Goal: Task Accomplishment & Management: Use online tool/utility

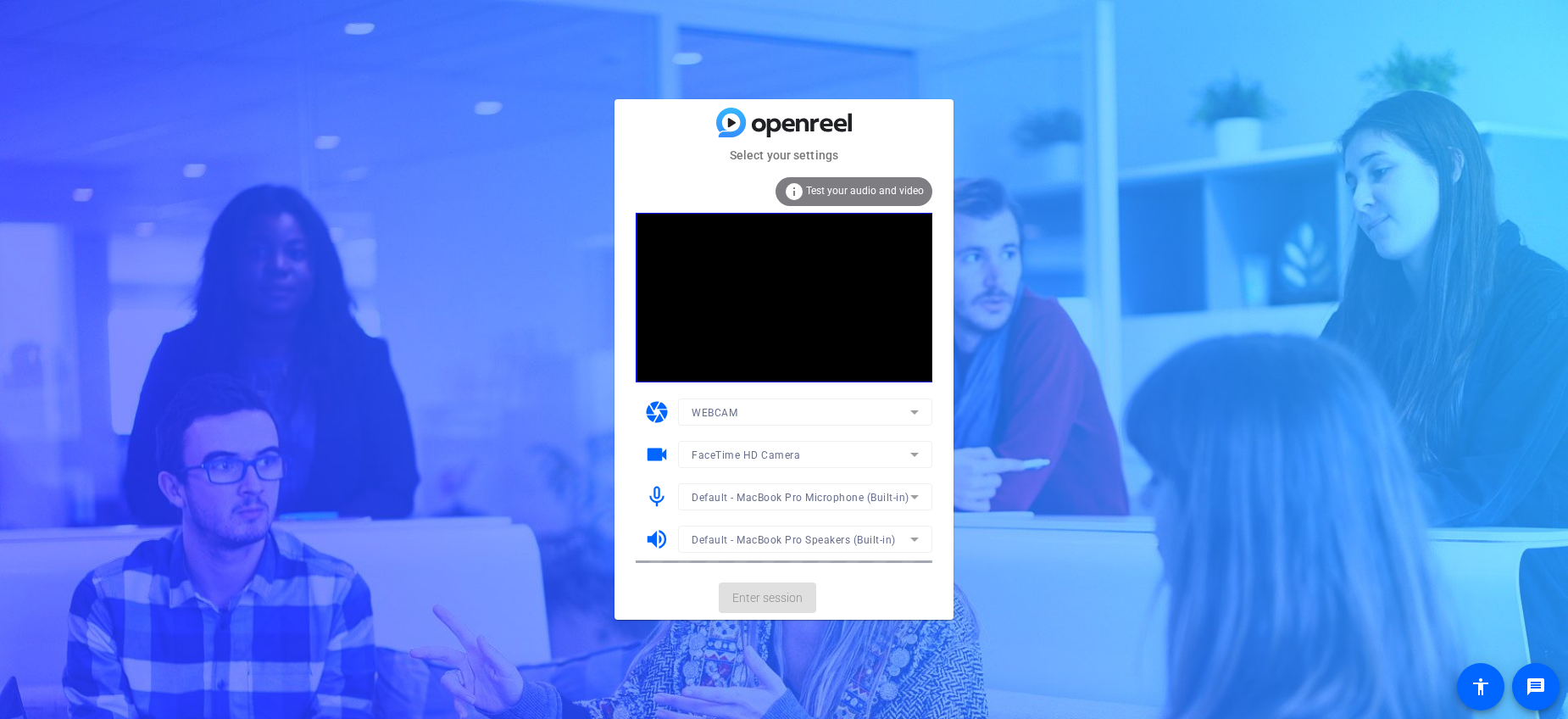
click at [781, 596] on mat-card-actions "Enter session" at bounding box center [784, 598] width 339 height 44
click at [781, 597] on span "Enter session" at bounding box center [767, 598] width 71 height 18
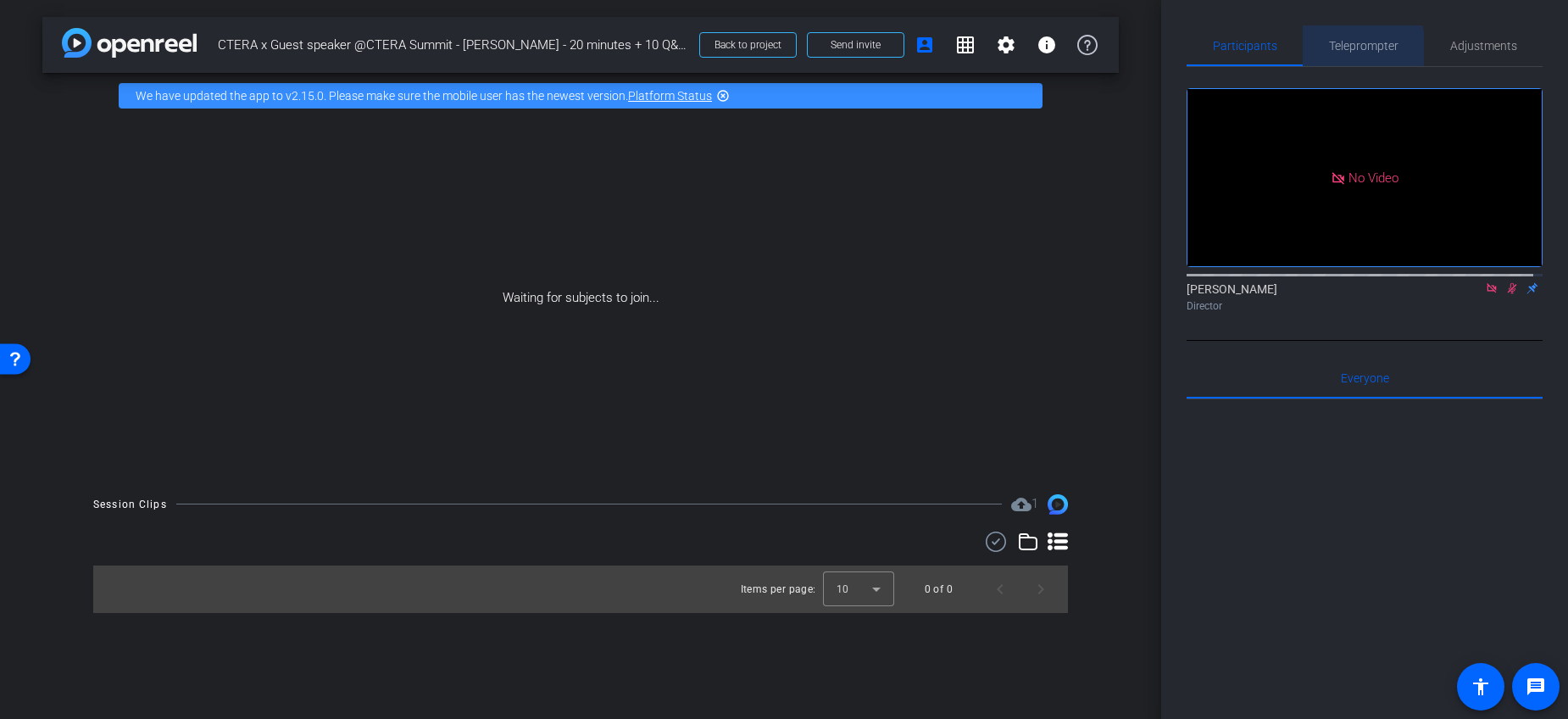
click at [1346, 49] on span "Teleprompter" at bounding box center [1364, 46] width 70 height 12
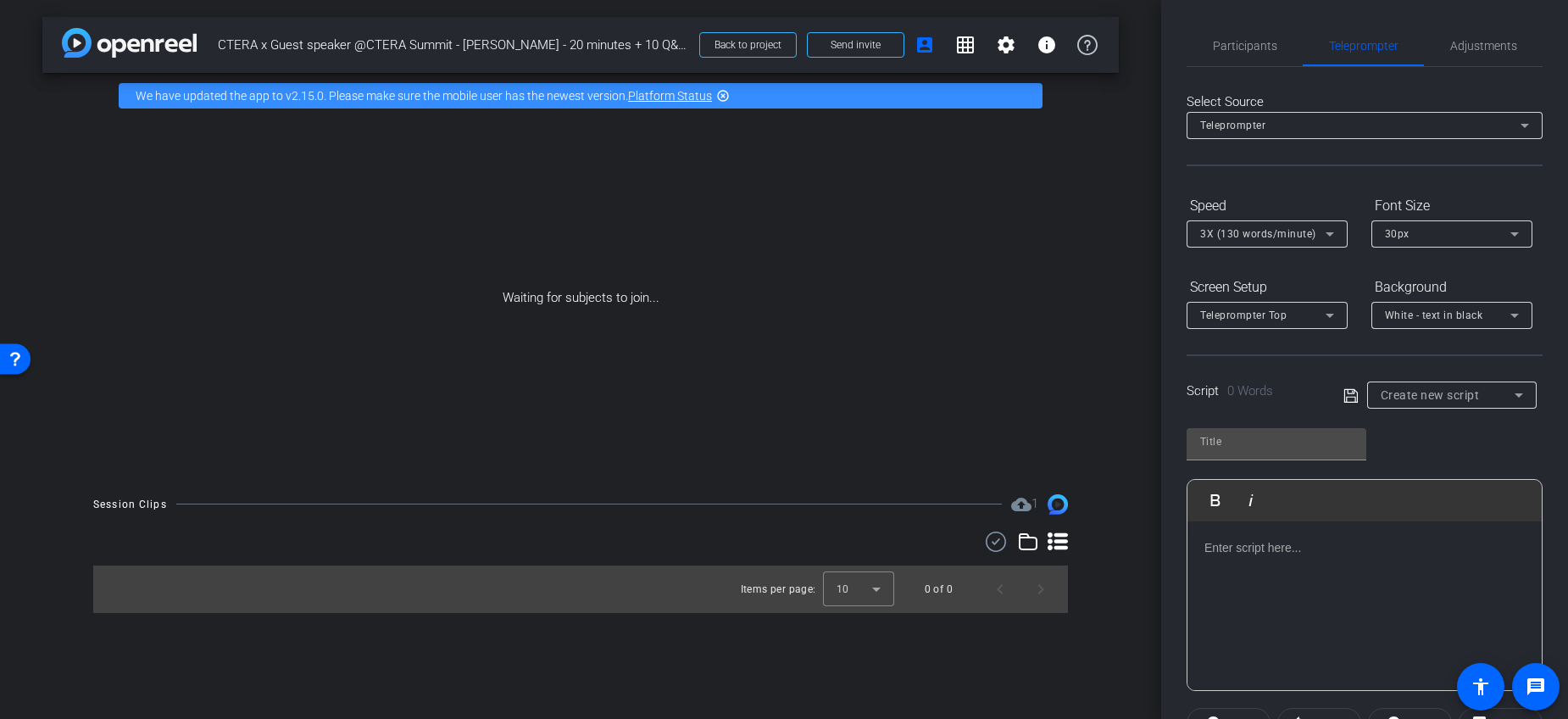
click at [1457, 399] on span "Create new script" at bounding box center [1430, 395] width 99 height 14
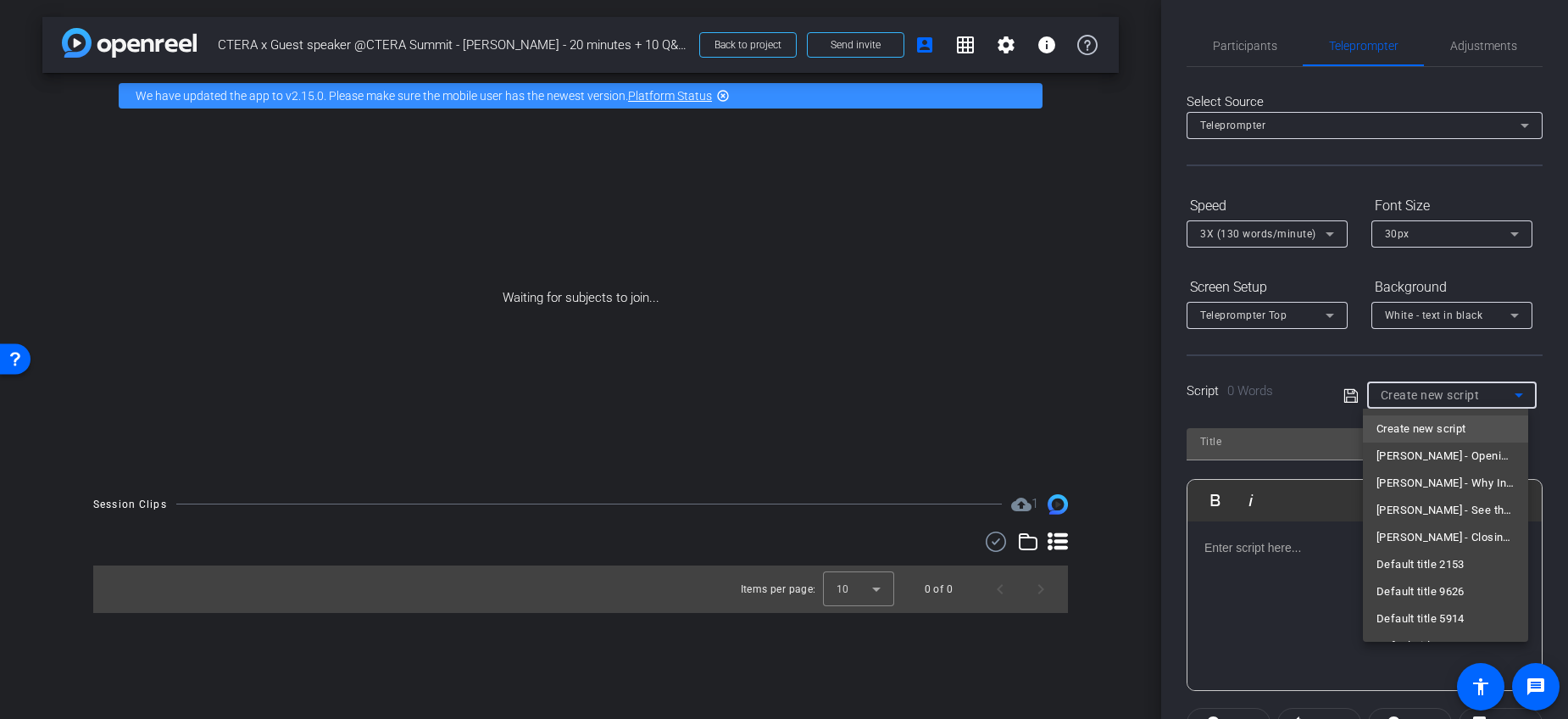
click at [1456, 367] on div at bounding box center [784, 360] width 1568 height 719
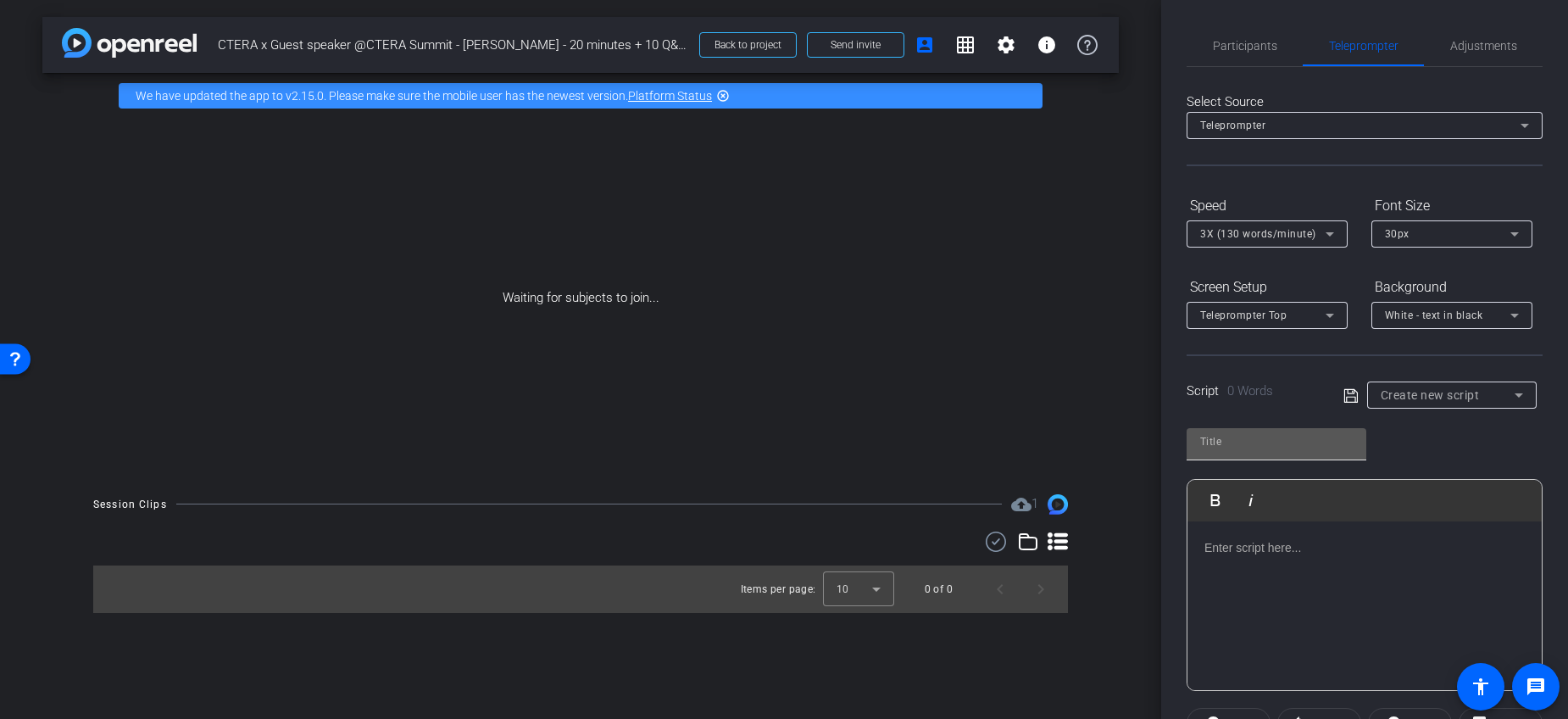
click at [1282, 444] on input "text" at bounding box center [1276, 442] width 152 height 20
click at [1283, 562] on div at bounding box center [1364, 606] width 354 height 170
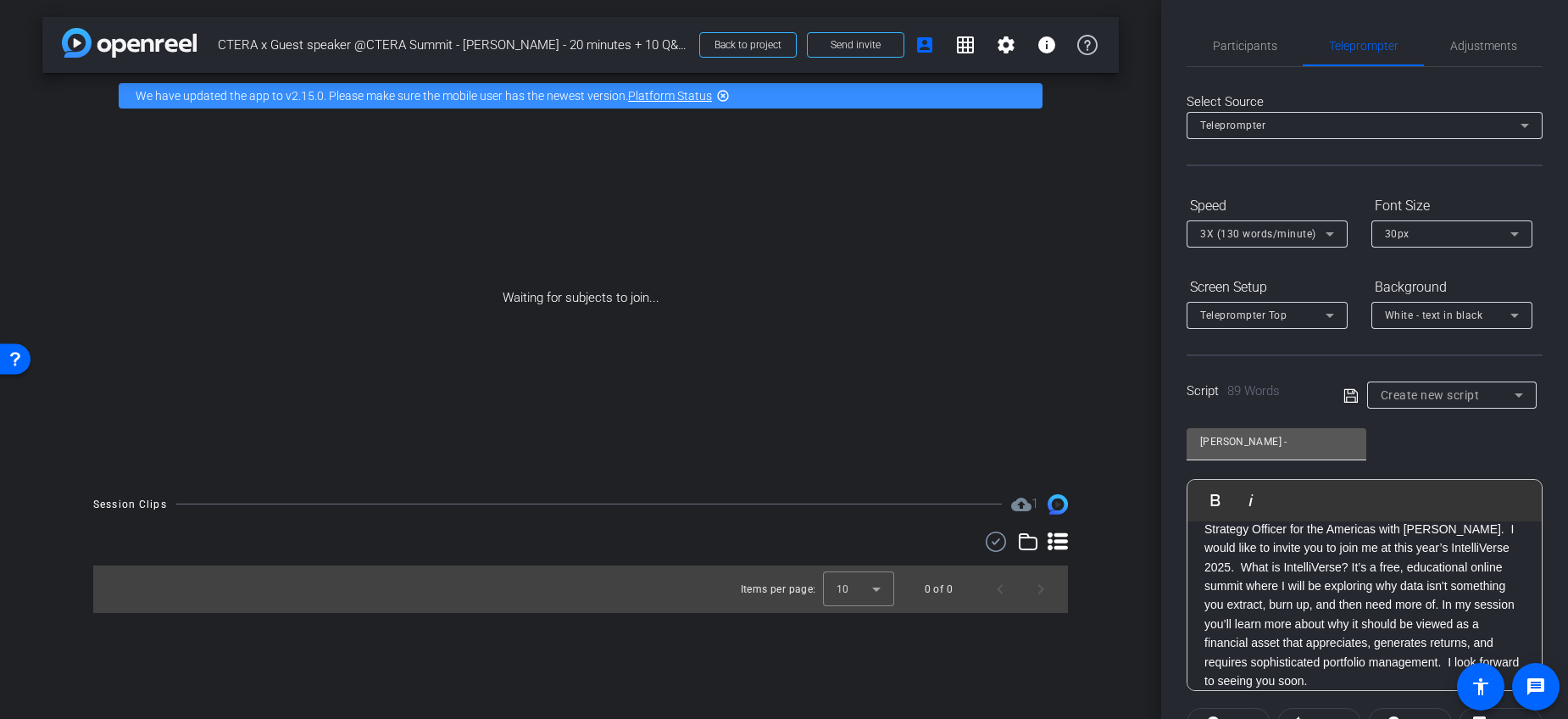
click at [1284, 439] on input "[PERSON_NAME] -" at bounding box center [1276, 442] width 152 height 20
click at [1286, 437] on input "[PERSON_NAME] -" at bounding box center [1276, 442] width 152 height 20
click at [1278, 446] on input "[PERSON_NAME] -" at bounding box center [1276, 442] width 152 height 20
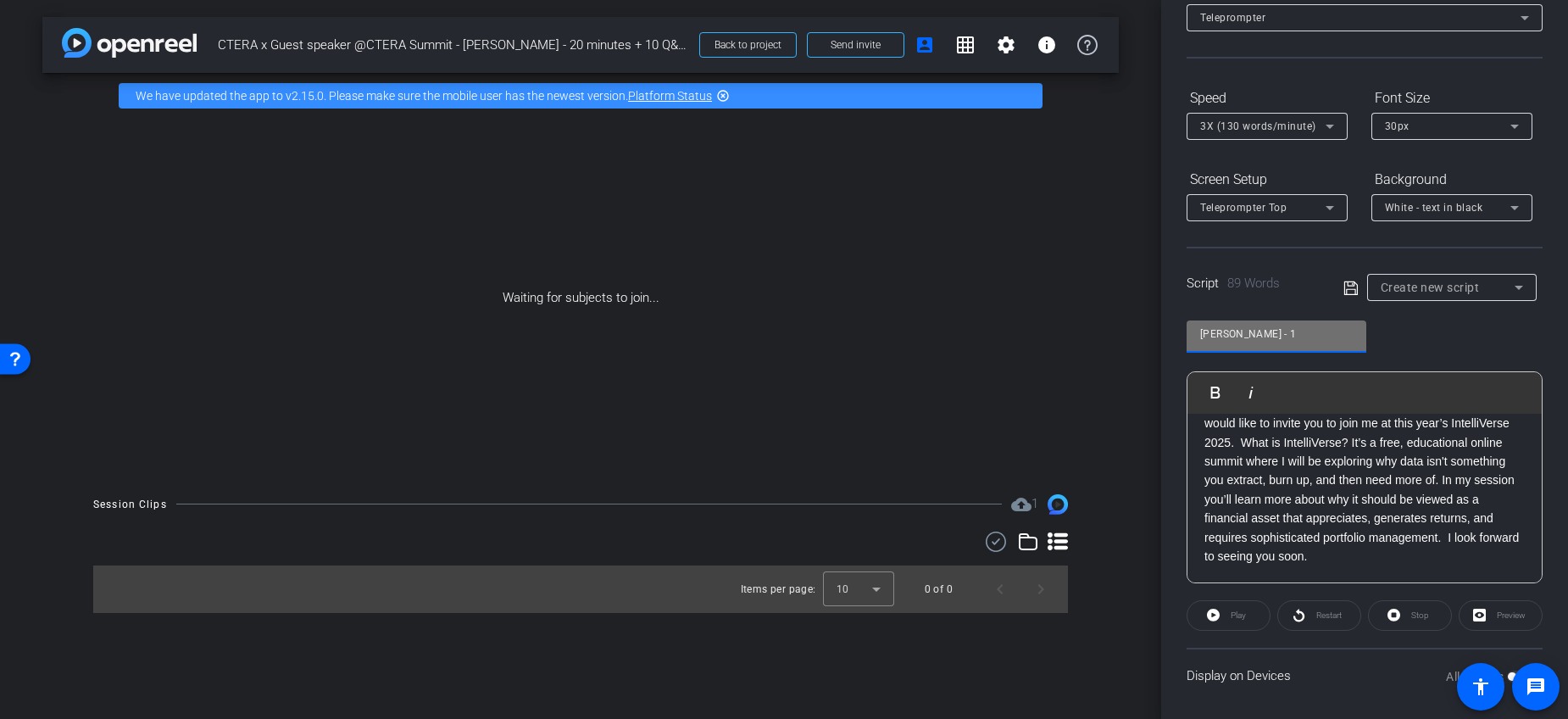
scroll to position [116, 0]
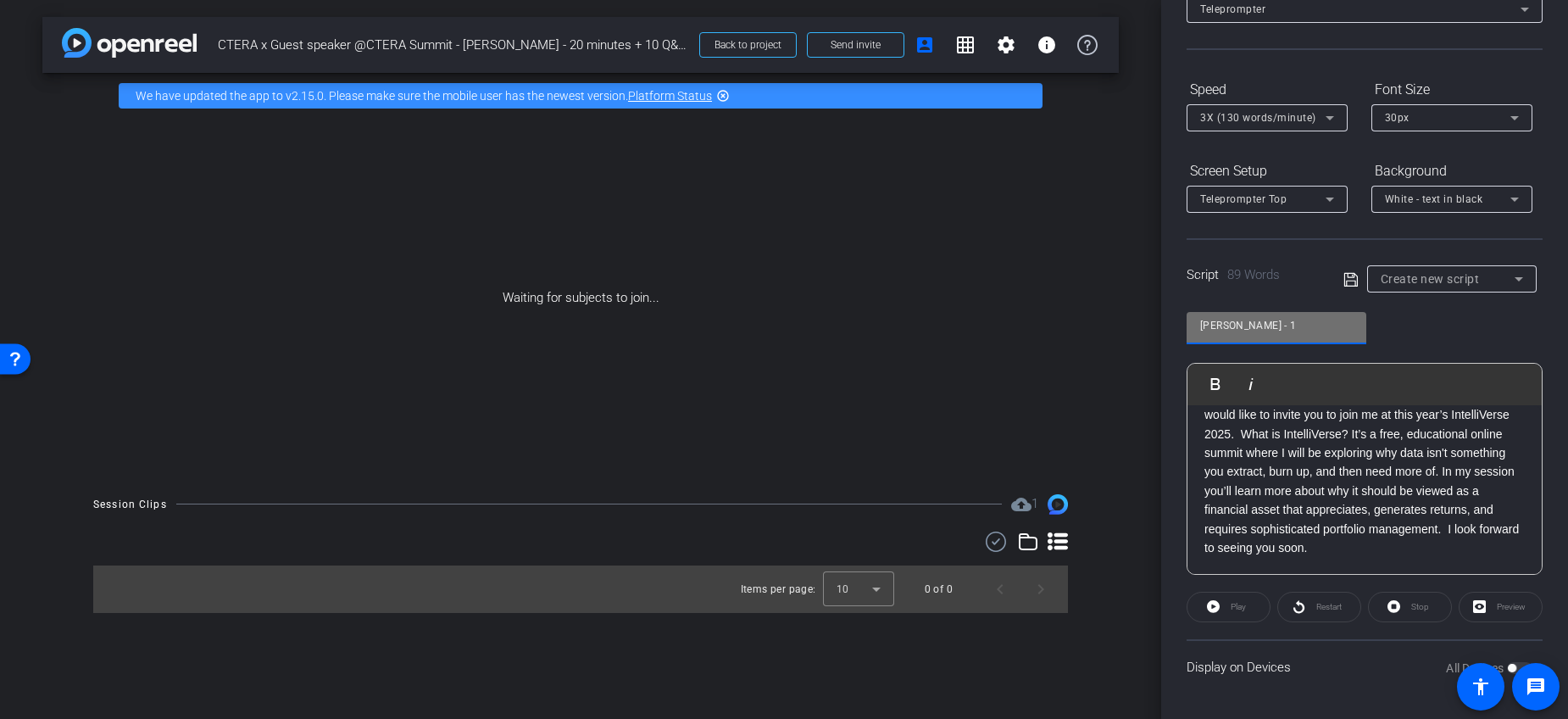
type input "[PERSON_NAME] - 1"
click at [1343, 273] on icon at bounding box center [1351, 279] width 15 height 20
click at [1473, 281] on div "[PERSON_NAME] - 1" at bounding box center [1447, 278] width 134 height 21
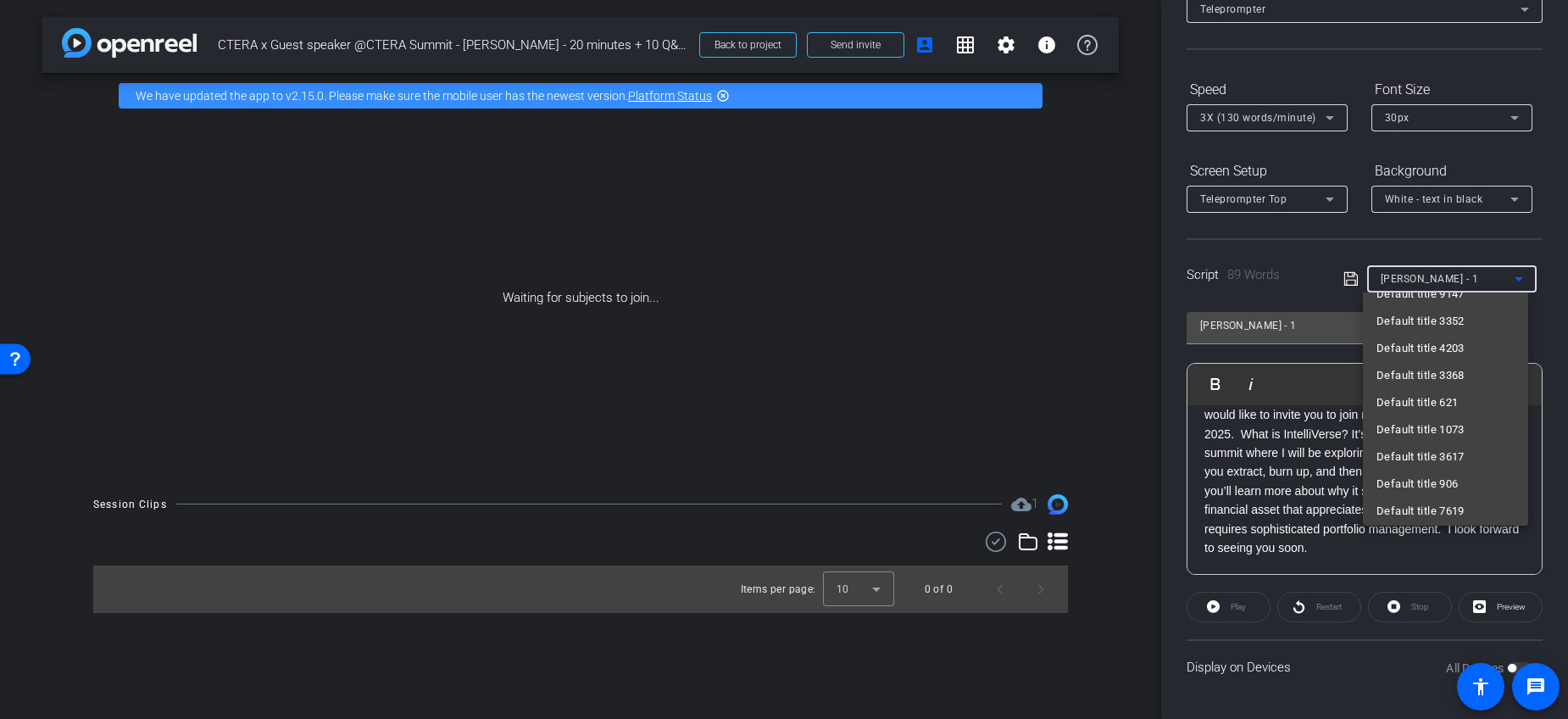
scroll to position [0, 0]
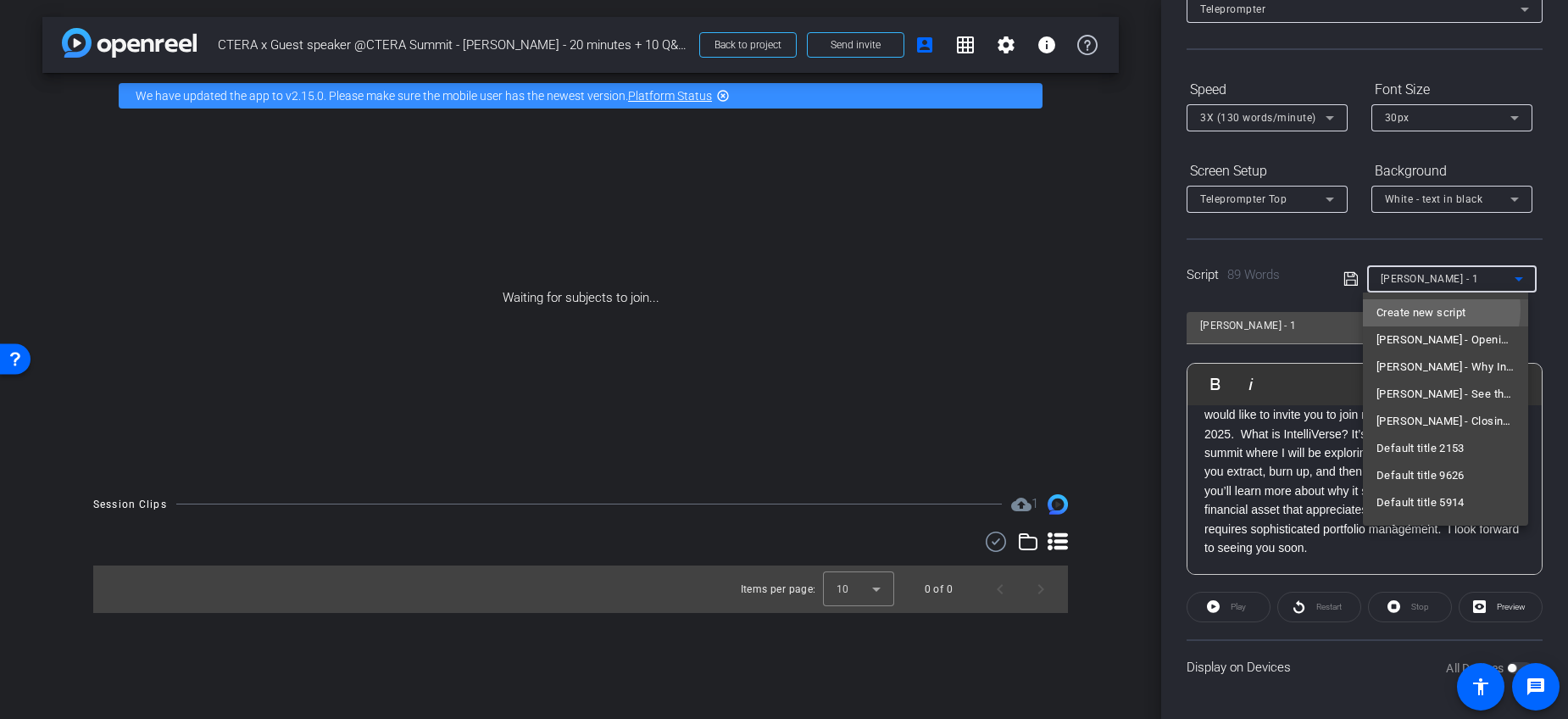
click at [1437, 309] on span "Create new script" at bounding box center [1421, 313] width 89 height 20
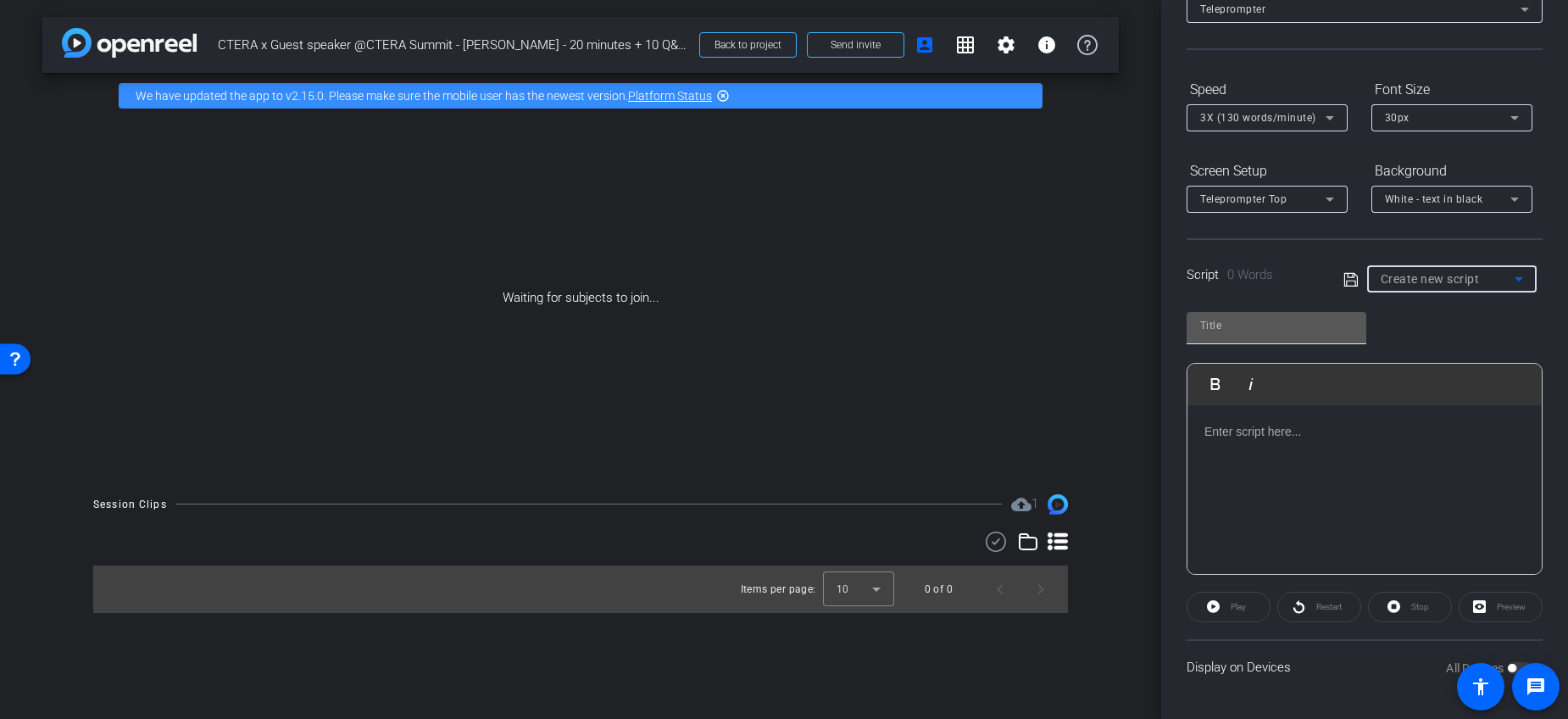
click at [1239, 331] on input "text" at bounding box center [1276, 325] width 152 height 20
click at [1259, 434] on p at bounding box center [1364, 432] width 320 height 19
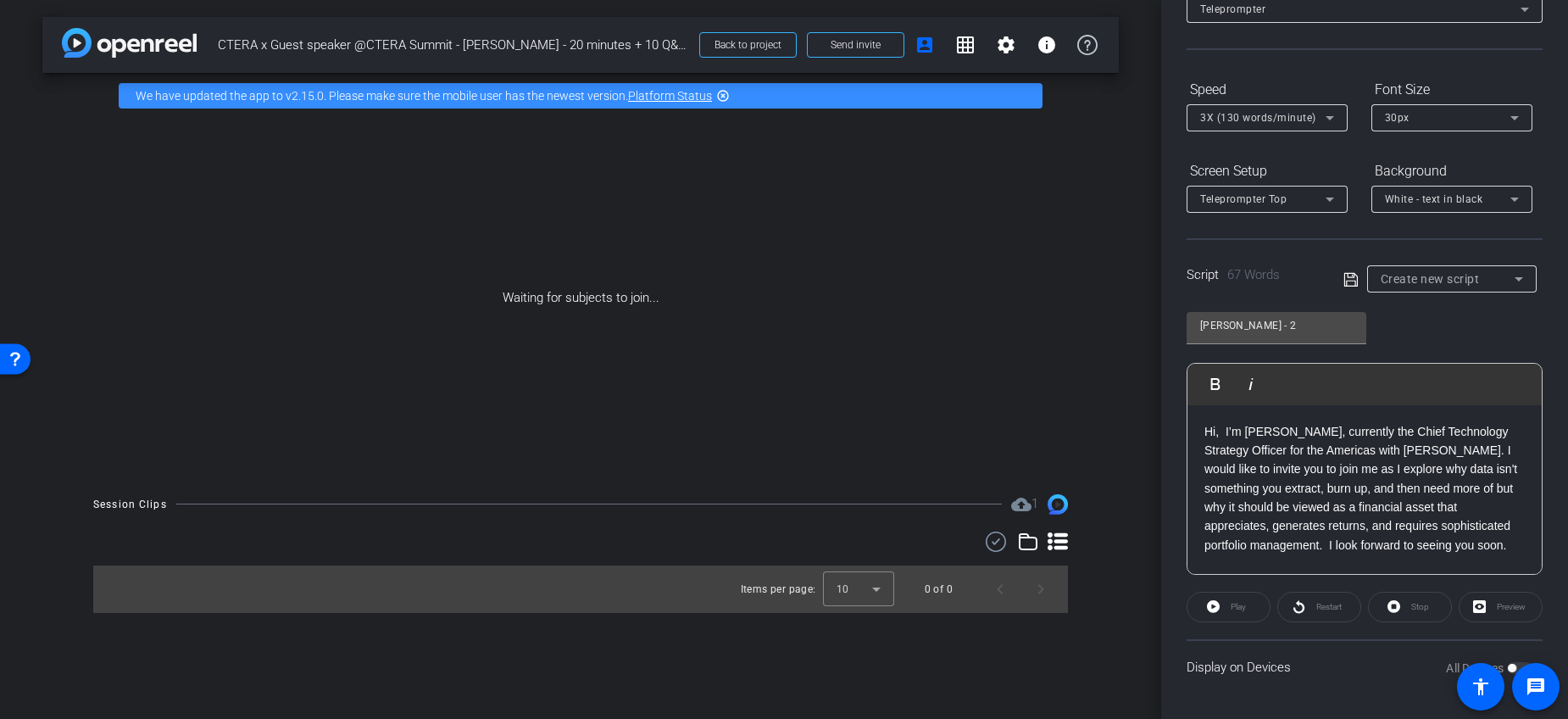
click at [1343, 282] on icon at bounding box center [1350, 279] width 14 height 14
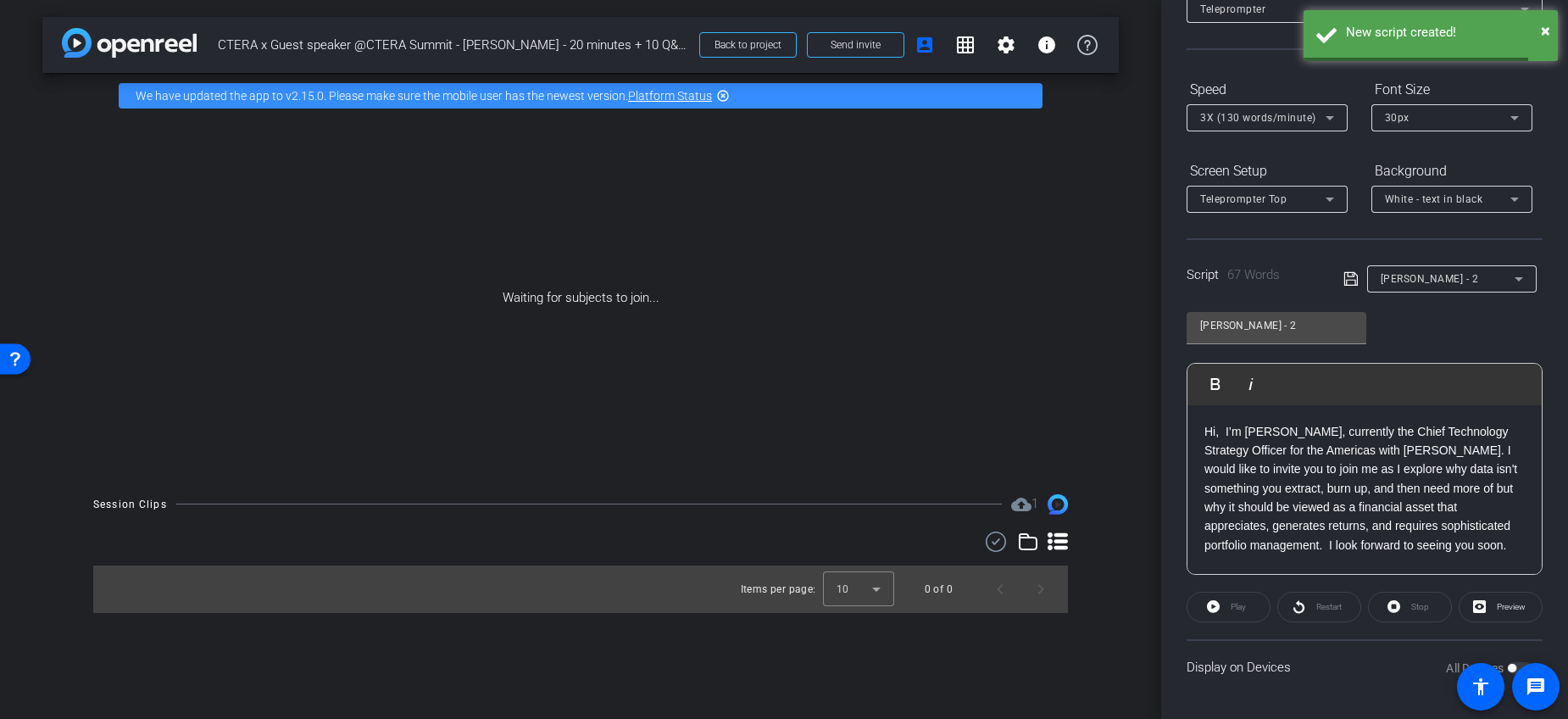
click at [1433, 276] on span "[PERSON_NAME] - 2" at bounding box center [1429, 279] width 98 height 12
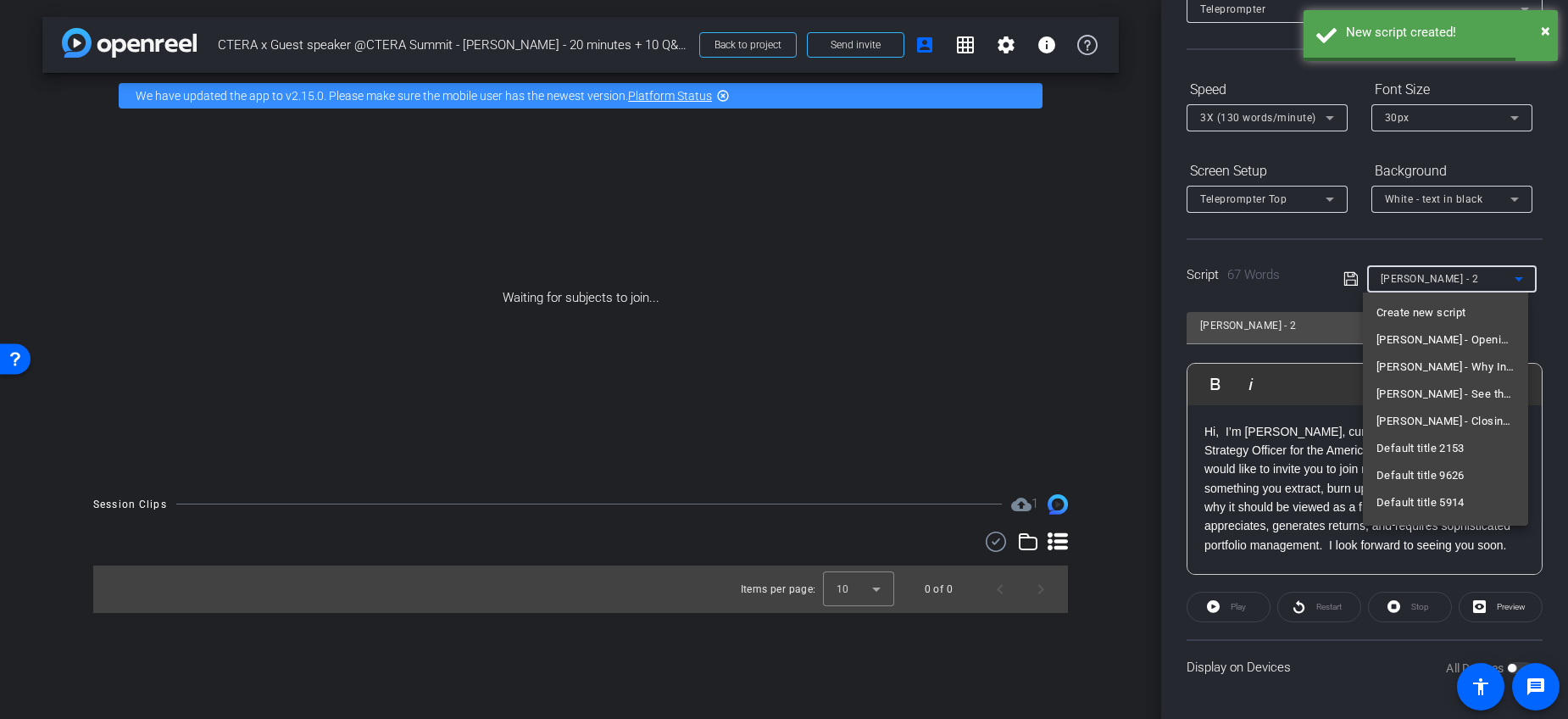
scroll to position [6068, 0]
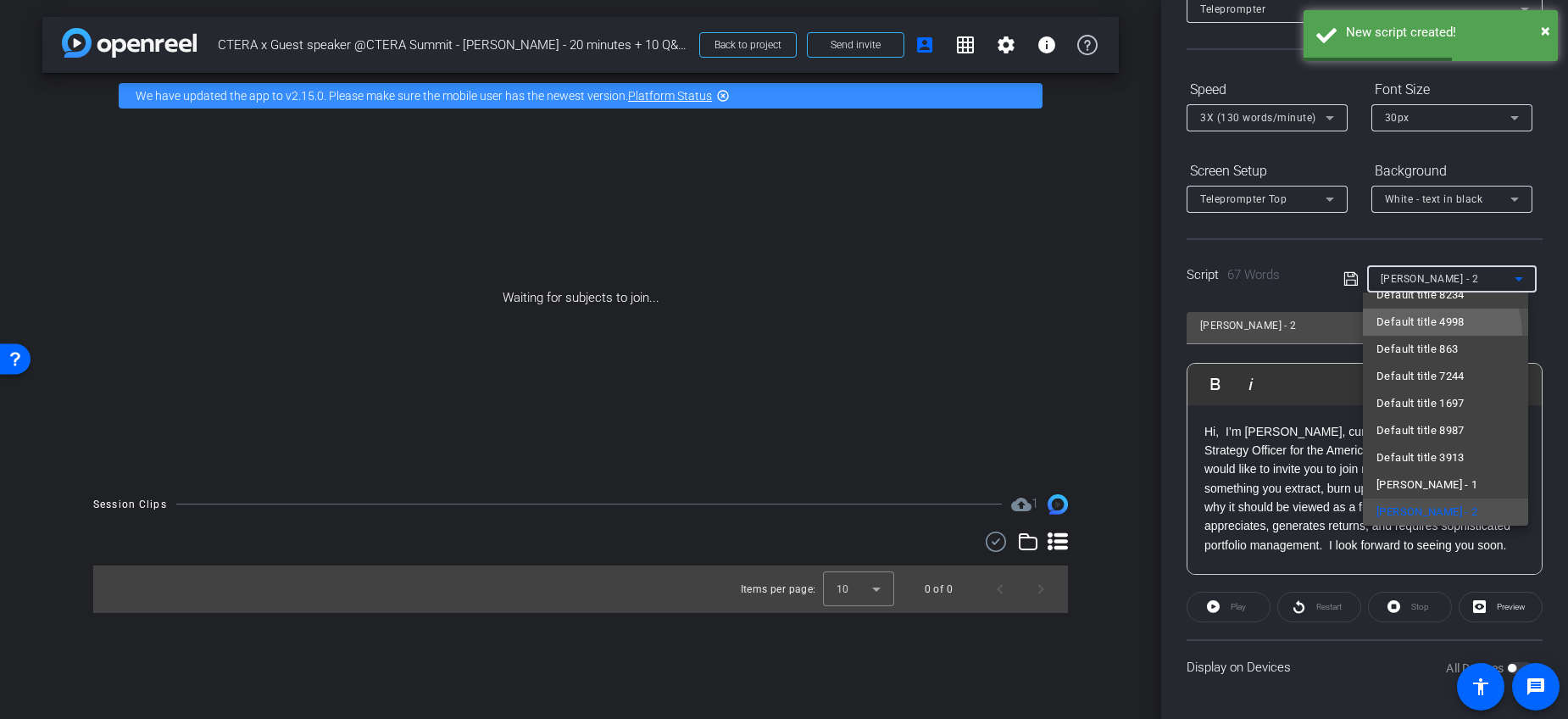
click at [1427, 334] on mat-option "Default title 4998" at bounding box center [1445, 322] width 165 height 27
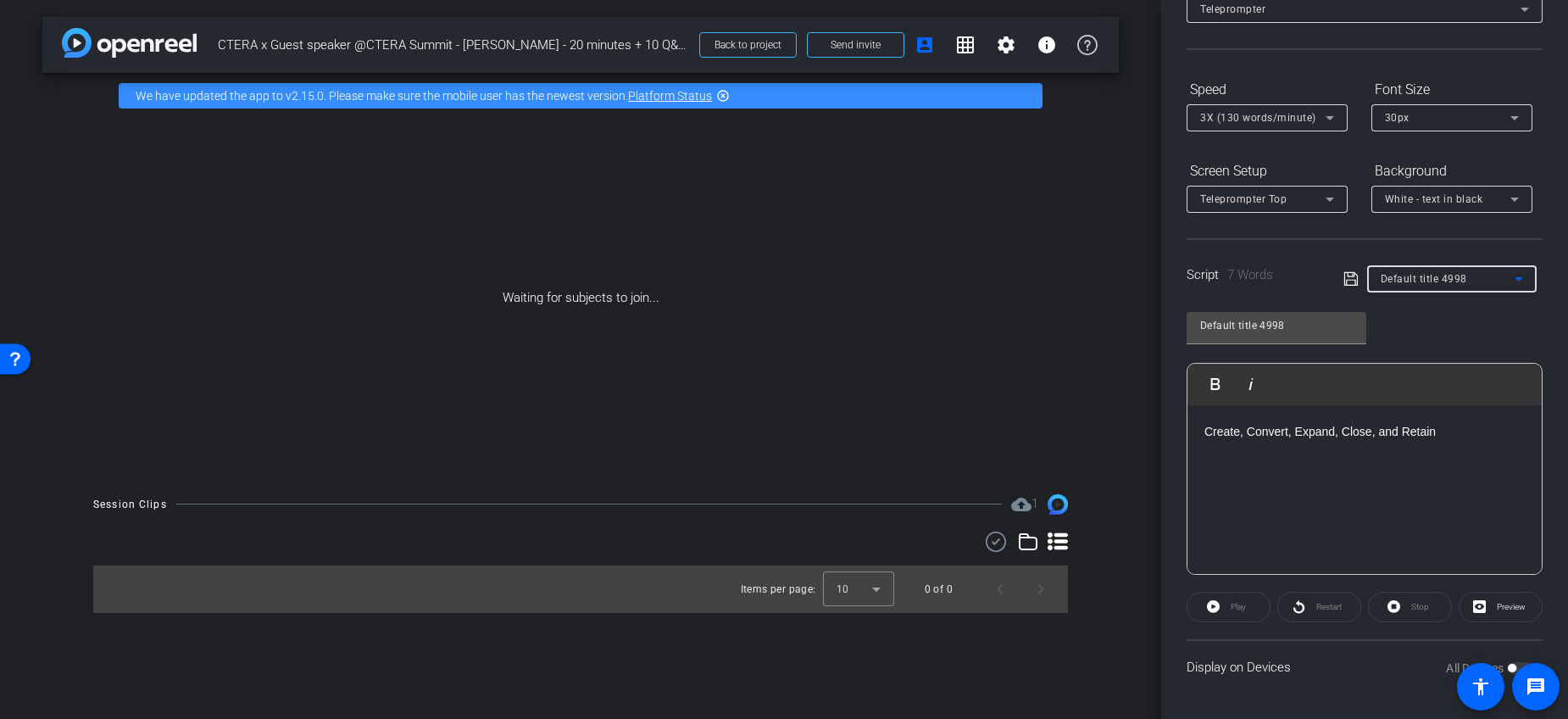
click at [1513, 281] on icon at bounding box center [1519, 279] width 20 height 20
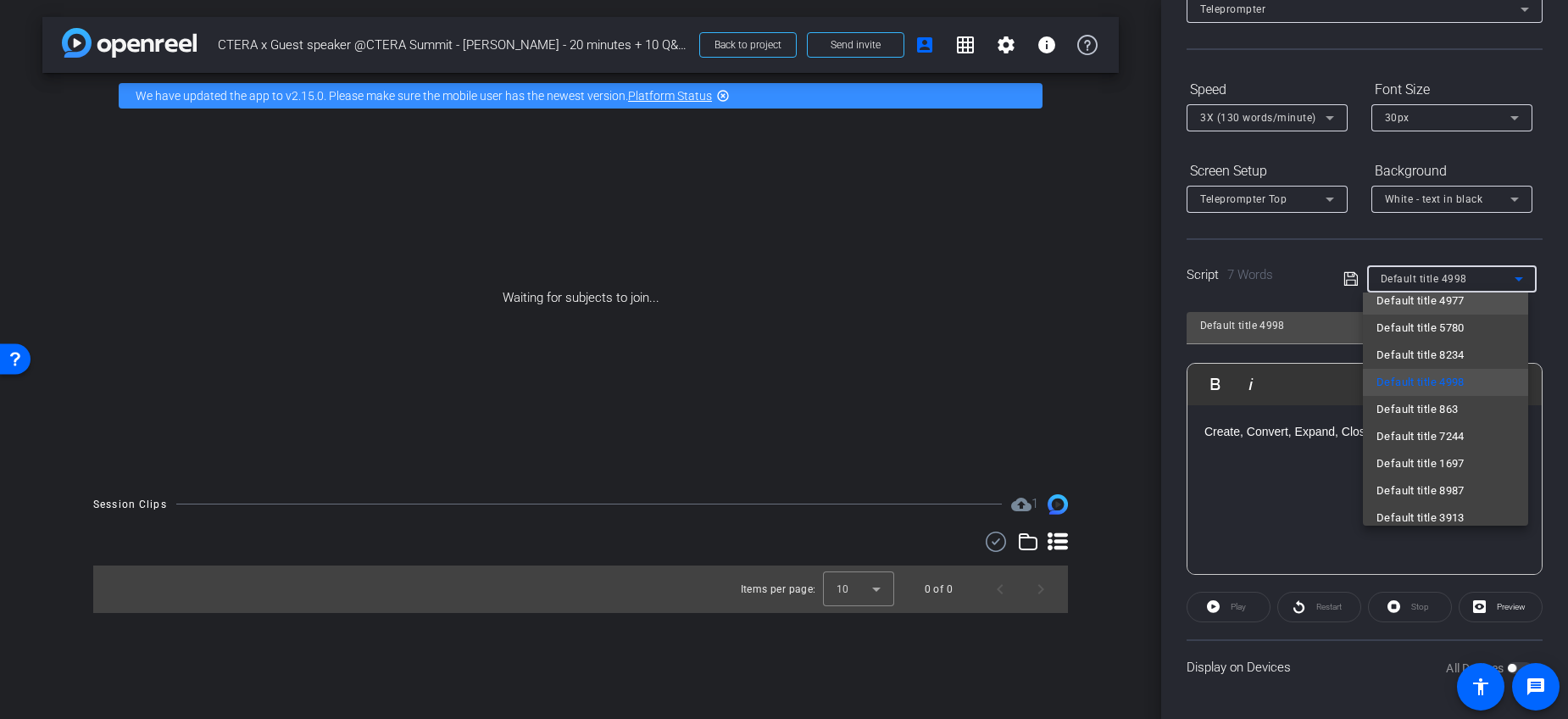
scroll to position [6075, 0]
click at [1419, 450] on span "Default title 3913" at bounding box center [1421, 452] width 89 height 20
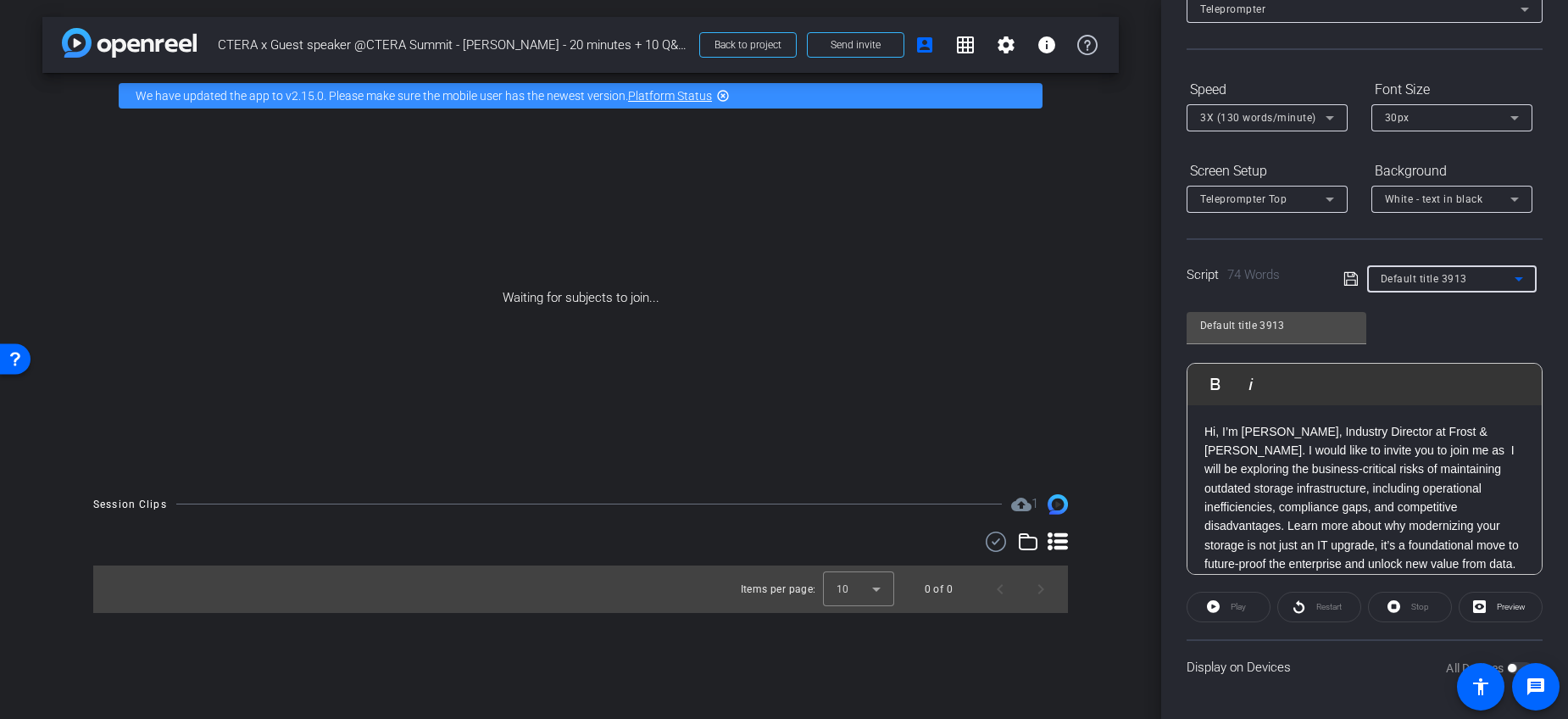
scroll to position [1, 0]
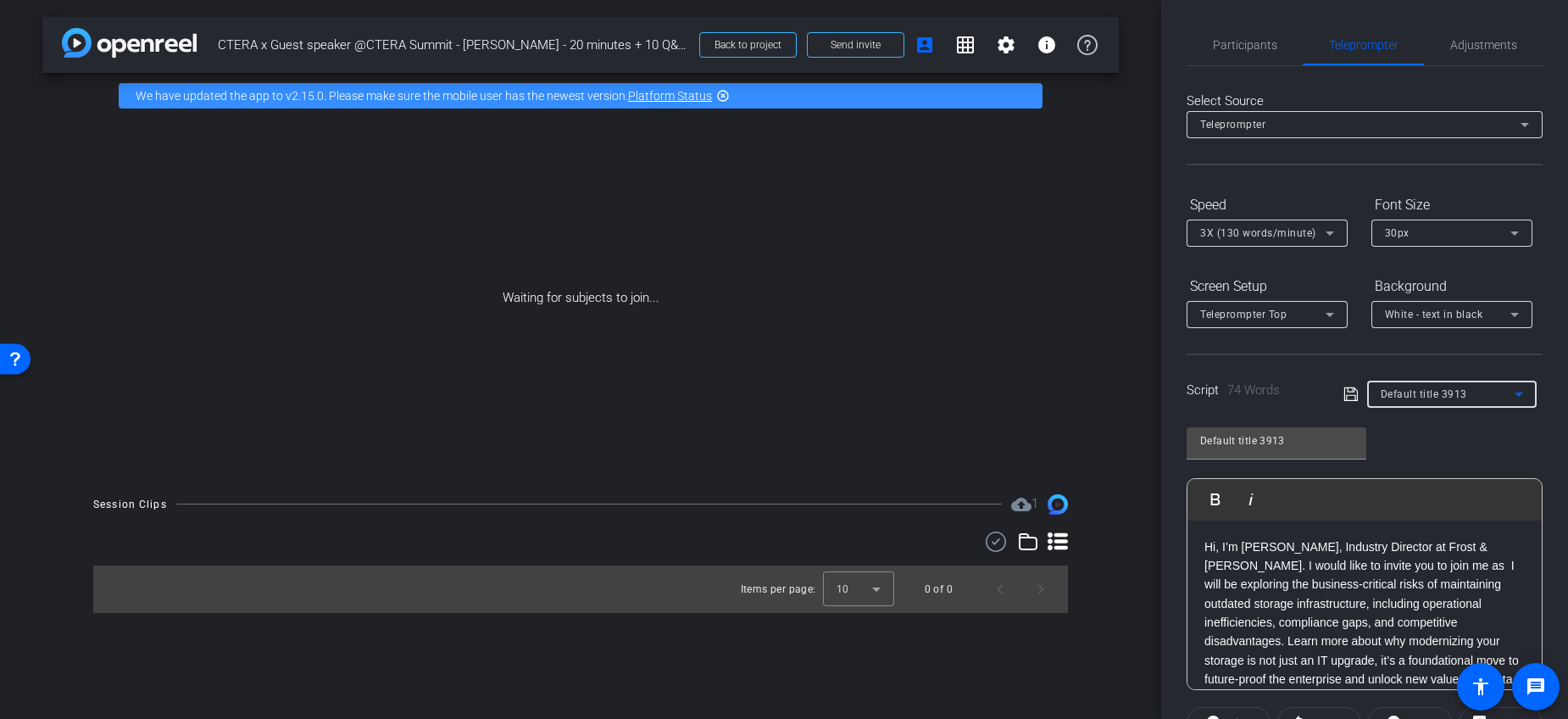
click at [1440, 387] on div "Default title 3913" at bounding box center [1447, 394] width 134 height 21
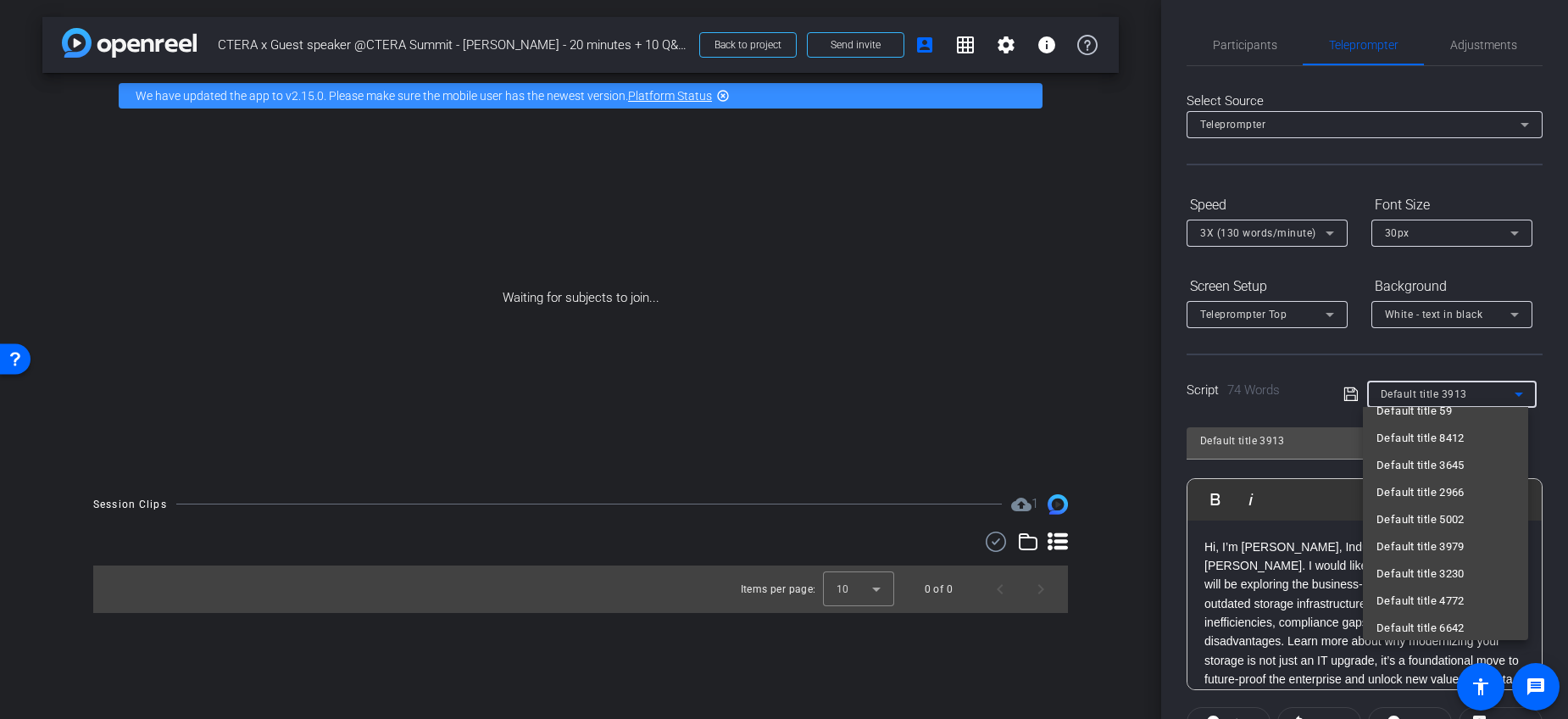
scroll to position [4621, 0]
click at [1455, 463] on span "Default title 5985" at bounding box center [1421, 473] width 89 height 20
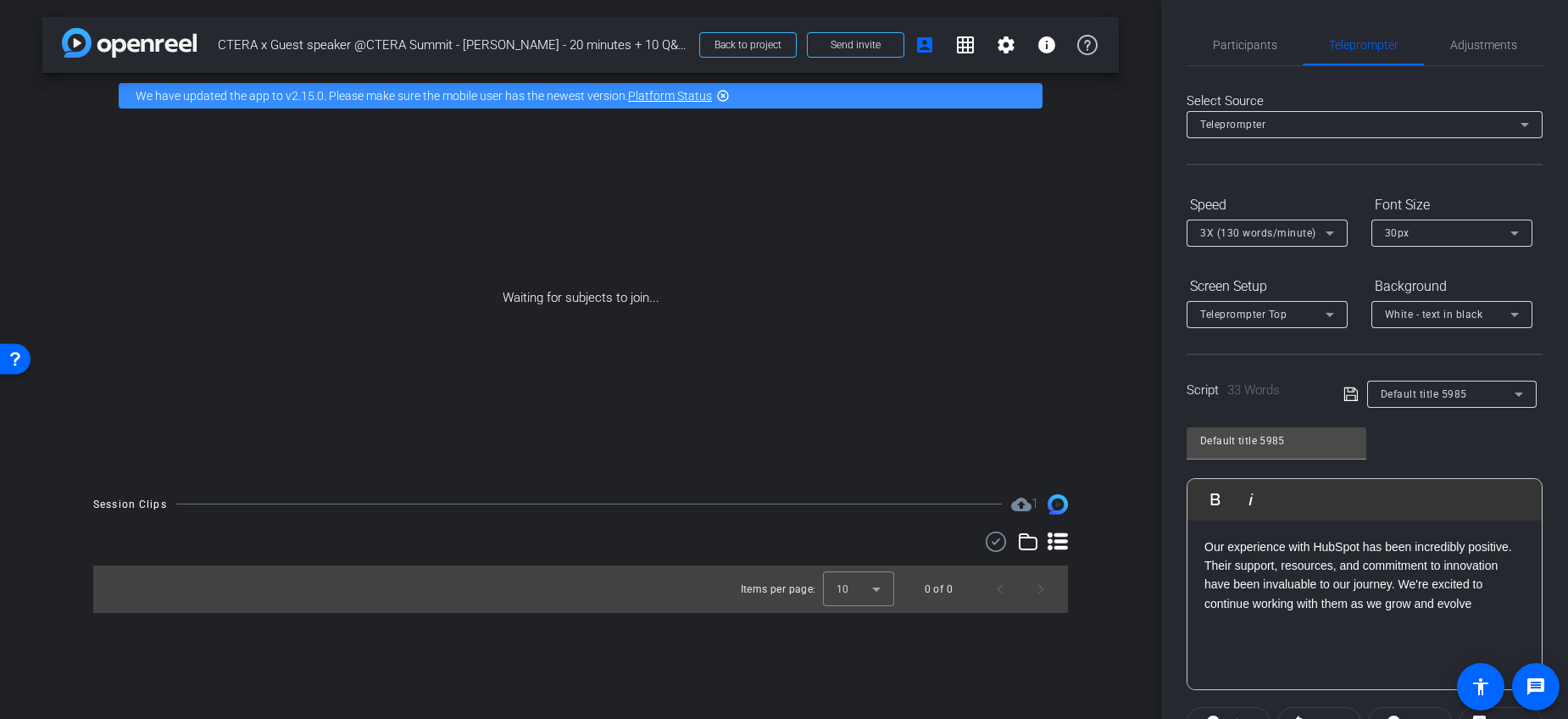
click at [1316, 364] on div "Script 33 Words Default title 5985" at bounding box center [1364, 381] width 356 height 55
click at [1426, 388] on div "Default title 5985" at bounding box center [1447, 394] width 134 height 21
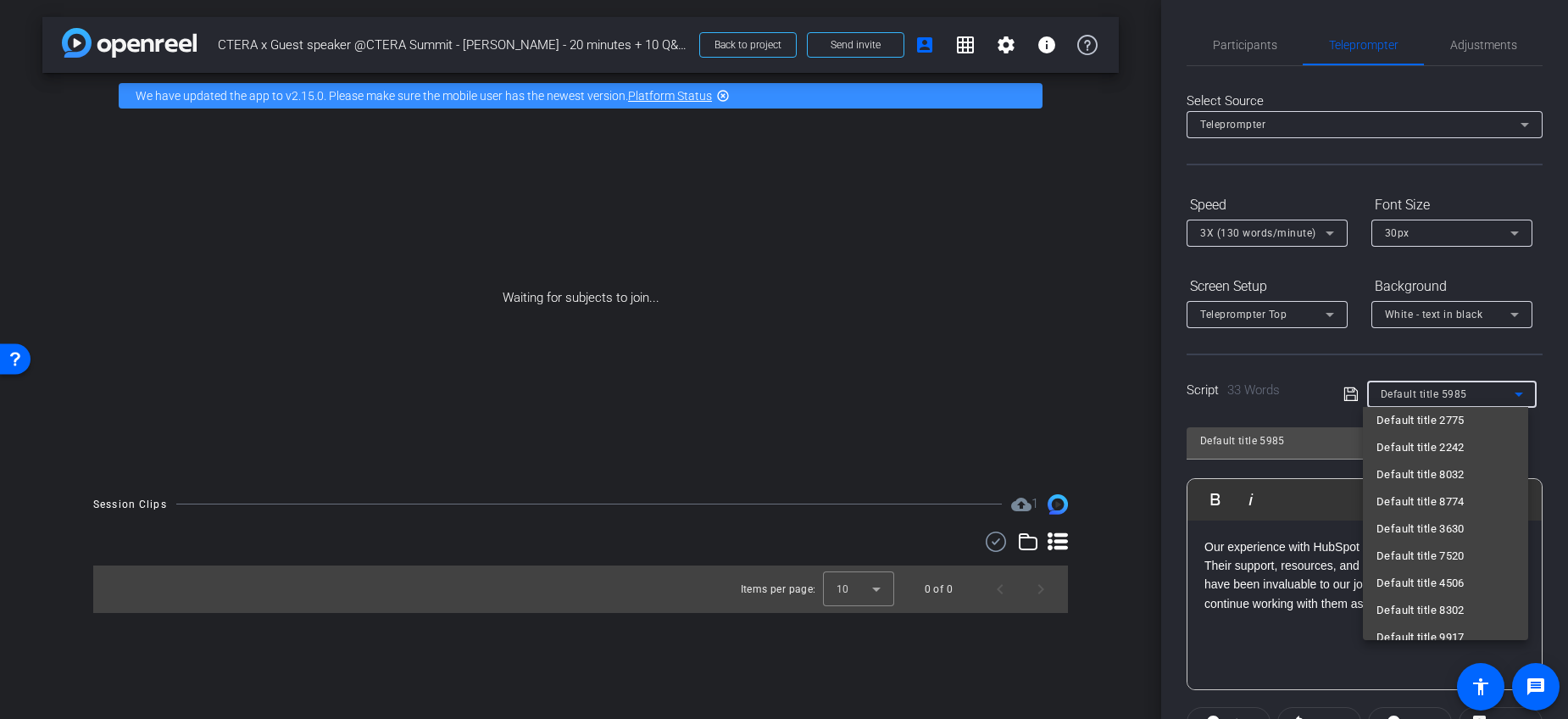
scroll to position [2420, 0]
click at [1456, 448] on span "Default title 7608" at bounding box center [1421, 449] width 89 height 20
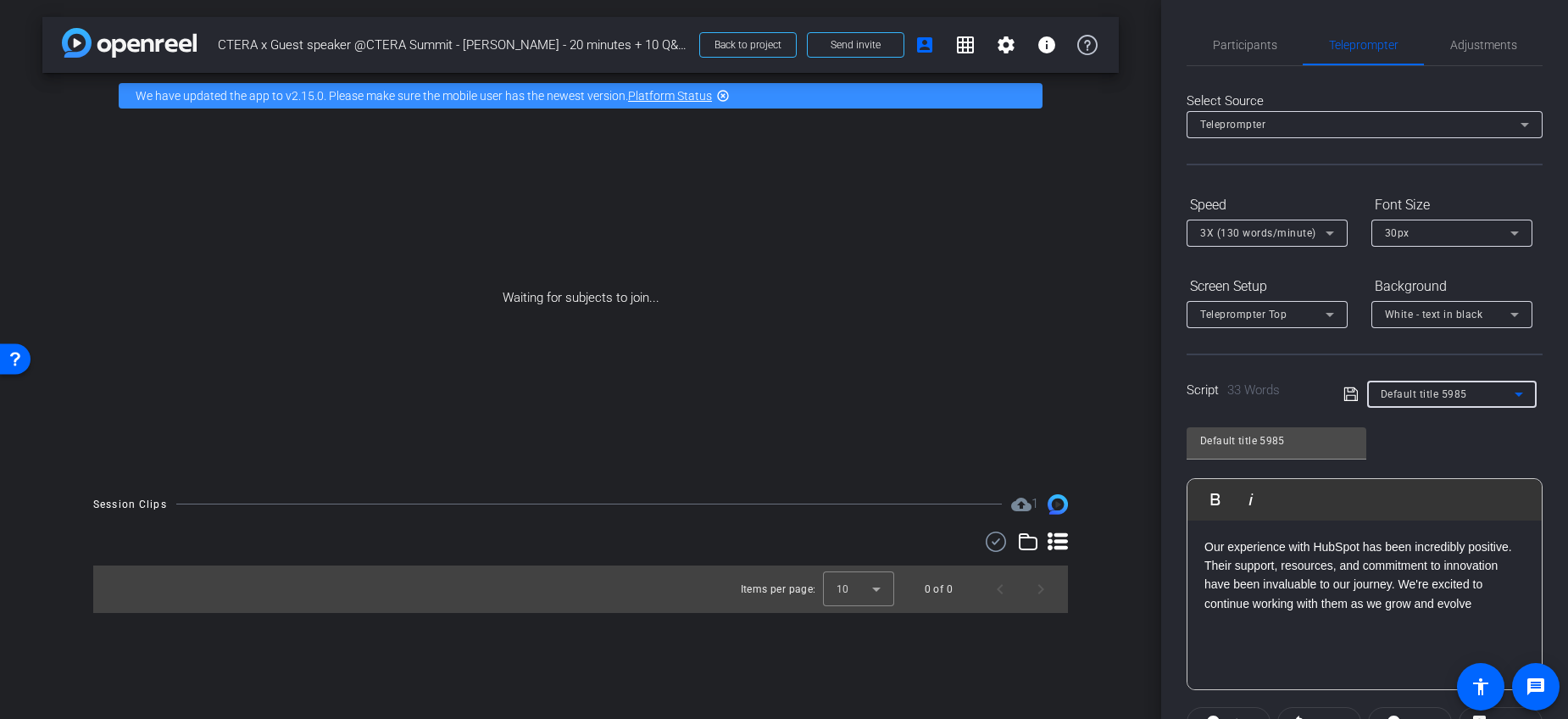
type input "Default title 7608"
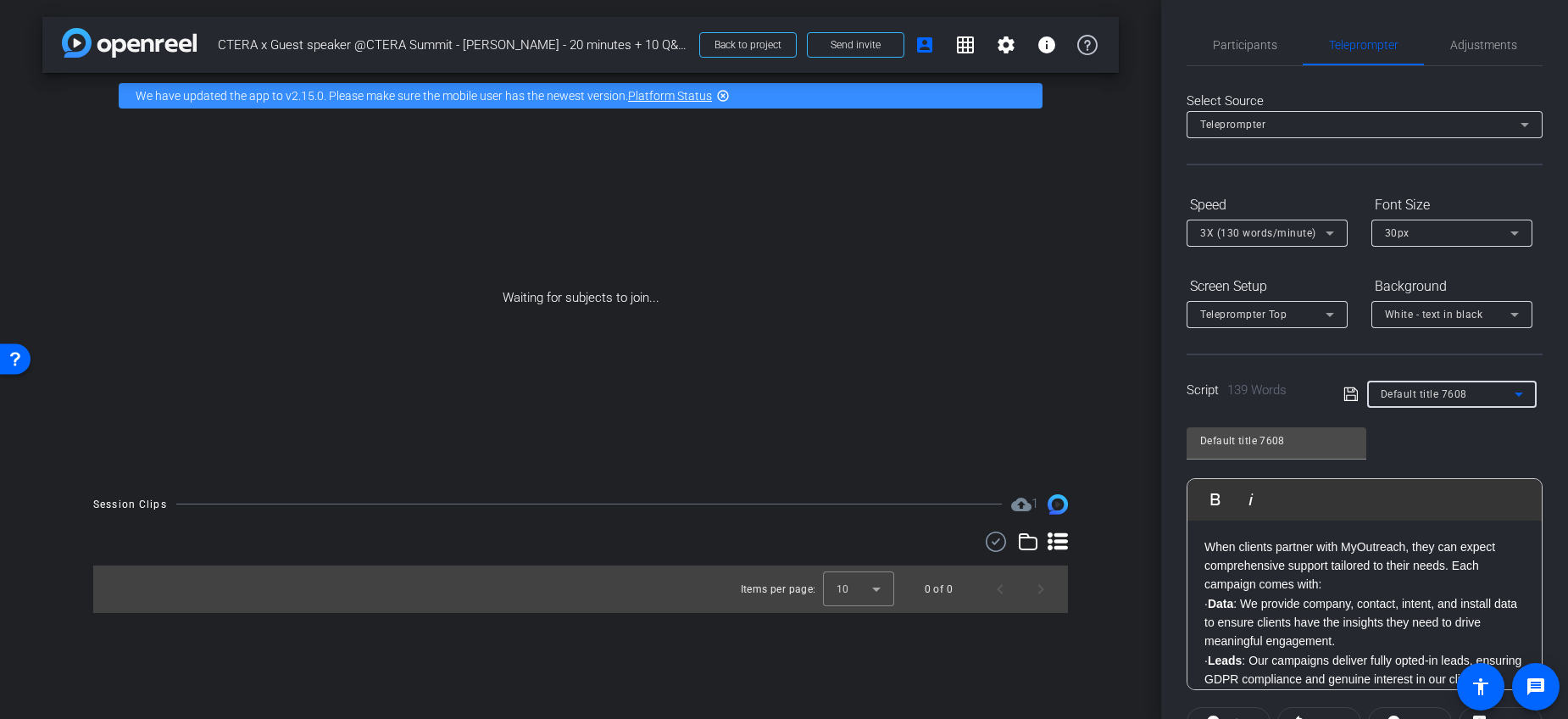
click at [1456, 448] on div "Default title 7608 Play Play from this location Play Selected Play and display …" at bounding box center [1364, 552] width 356 height 275
